Goal: Transaction & Acquisition: Purchase product/service

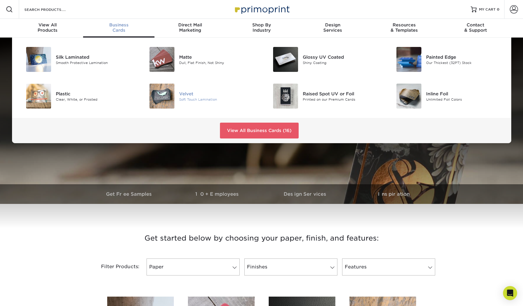
click at [192, 97] on div "Velvet" at bounding box center [218, 93] width 78 height 6
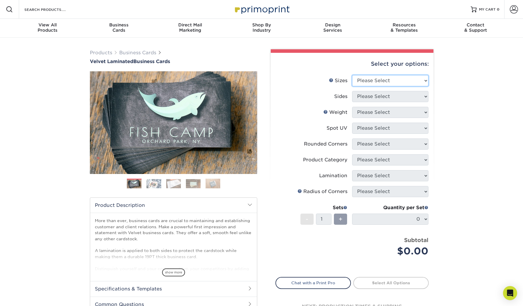
select select "2.00x3.50"
click option "2" x 3.5" - Standard" at bounding box center [0, 0] width 0 height 0
select select "13abbda7-1d64-4f25-8bb2-c179b224825d"
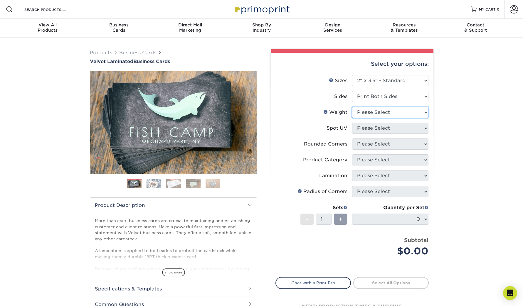
select select "16PT"
select select "3"
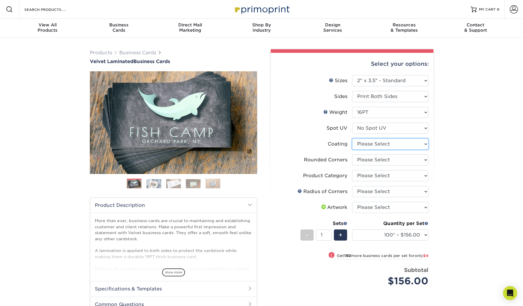
select select "3e7618de-abca-4bda-9f97-8b9129e913d8"
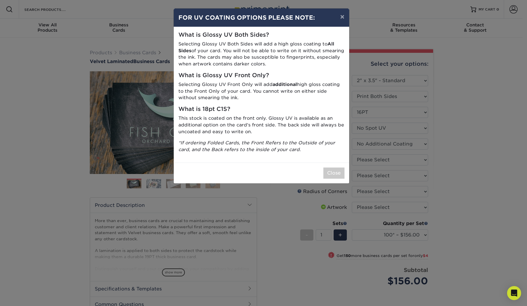
click at [322, 178] on div "Close" at bounding box center [262, 173] width 176 height 21
click at [347, 166] on div "Close" at bounding box center [262, 173] width 176 height 21
click at [342, 168] on button "Close" at bounding box center [333, 173] width 21 height 11
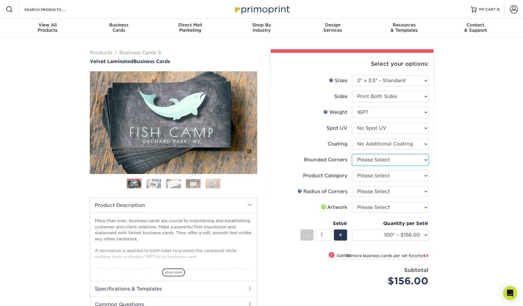
select select "7672df9e-0e0a-464d-8e1f-920c575e4da3"
click option "Yes - Round 4 Corners" at bounding box center [0, 0] width 0 height 0
select select "3b5148f1-0588-4f88-a218-97bcfdce65c1"
click option "Business Cards" at bounding box center [0, 0] width 0 height 0
select select "589680c7-ee9a-431b-9d12-d7aeb1386a97"
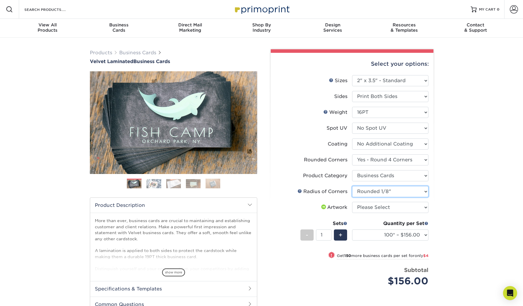
click option "Rounded 1/8"" at bounding box center [0, 0] width 0 height 0
select select "upload"
click option "I will upload files" at bounding box center [0, 0] width 0 height 0
drag, startPoint x: 323, startPoint y: 235, endPoint x: 320, endPoint y: 233, distance: 3.0
click at [320, 233] on input "1" at bounding box center [324, 235] width 16 height 11
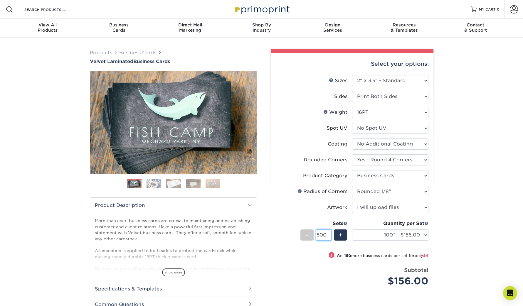
scroll to position [0, 0]
click at [479, 241] on div "Products Business Cards Velvet Laminated Business Cards Previous Next" at bounding box center [261, 213] width 523 height 350
click at [318, 235] on input "50" at bounding box center [324, 235] width 16 height 11
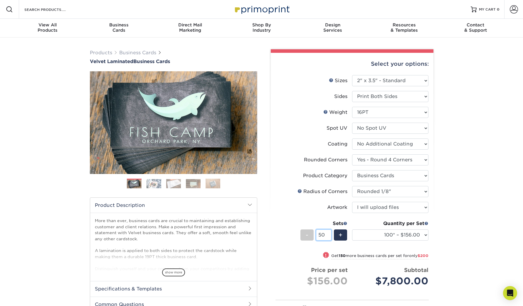
click at [318, 235] on input "50" at bounding box center [324, 235] width 16 height 11
type input "5"
click at [498, 221] on div "Products Business Cards Velvet Laminated Business Cards Previous Next" at bounding box center [261, 225] width 523 height 374
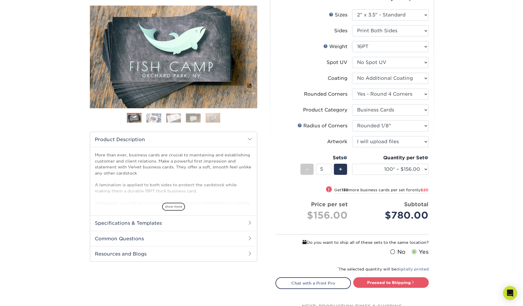
scroll to position [61, 0]
